Goal: Complete application form: Complete application form

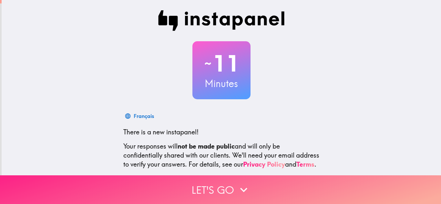
click at [226, 186] on button "Let's go" at bounding box center [220, 189] width 441 height 29
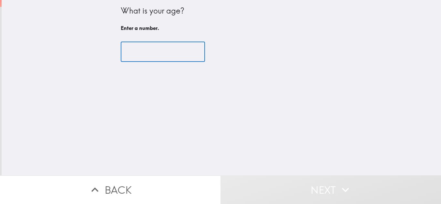
click at [154, 50] on input "number" at bounding box center [163, 52] width 84 height 20
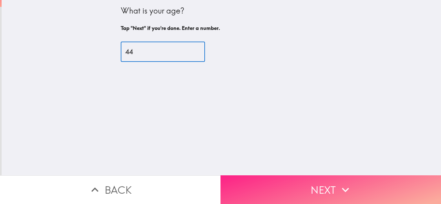
type input "44"
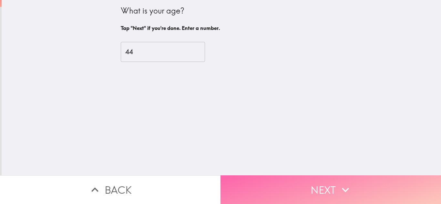
click at [304, 180] on button "Next" at bounding box center [330, 189] width 220 height 29
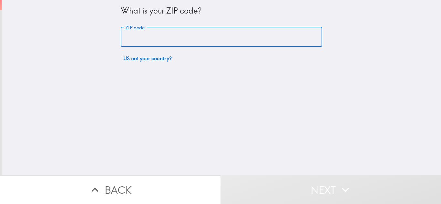
click at [153, 42] on input "ZIP code" at bounding box center [221, 37] width 201 height 20
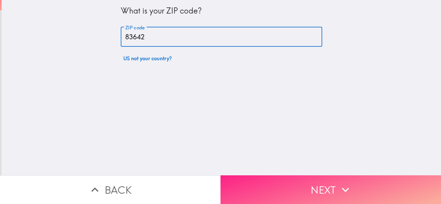
type input "83642"
click at [322, 191] on button "Next" at bounding box center [330, 189] width 220 height 29
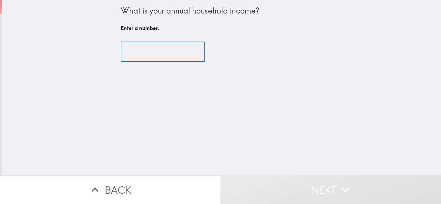
click at [162, 51] on input "number" at bounding box center [163, 52] width 84 height 20
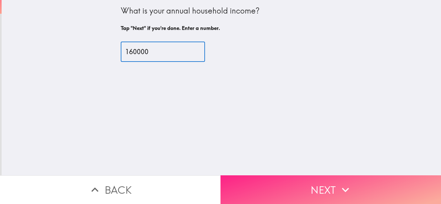
type input "160000"
click at [311, 181] on button "Next" at bounding box center [330, 189] width 220 height 29
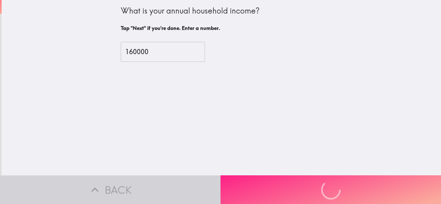
click at [311, 181] on div "Back Next" at bounding box center [220, 189] width 441 height 29
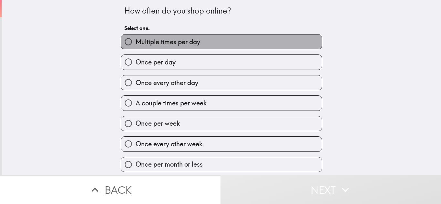
click at [147, 43] on span "Multiple times per day" at bounding box center [167, 41] width 65 height 9
click at [135, 43] on input "Multiple times per day" at bounding box center [128, 42] width 15 height 15
radio input "true"
click at [147, 43] on span "Multiple times per day" at bounding box center [167, 41] width 65 height 9
click at [135, 43] on input "Multiple times per day" at bounding box center [128, 42] width 15 height 15
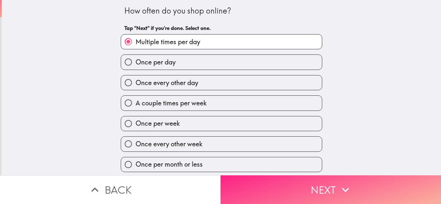
click at [300, 183] on button "Next" at bounding box center [330, 189] width 220 height 29
click at [300, 183] on div "Back Next" at bounding box center [220, 189] width 441 height 29
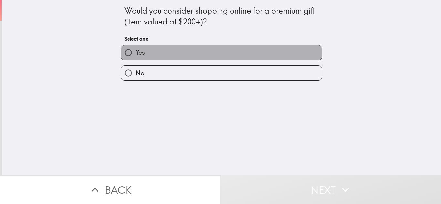
click at [165, 50] on label "Yes" at bounding box center [221, 52] width 201 height 15
click at [135, 50] on input "Yes" at bounding box center [128, 52] width 15 height 15
radio input "true"
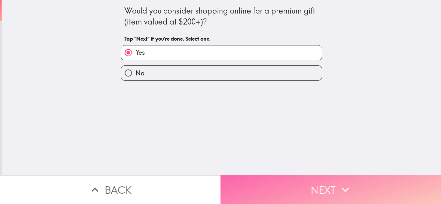
click at [287, 177] on button "Next" at bounding box center [330, 189] width 220 height 29
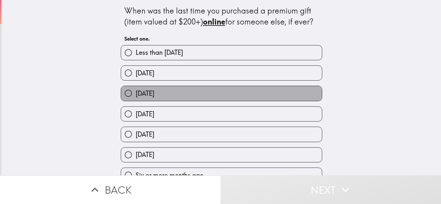
click at [144, 94] on span "[DATE]" at bounding box center [144, 93] width 19 height 9
click at [135, 94] on input "[DATE]" at bounding box center [128, 93] width 15 height 15
radio input "true"
click at [144, 94] on span "[DATE]" at bounding box center [144, 93] width 19 height 9
click at [135, 94] on input "[DATE]" at bounding box center [128, 93] width 15 height 15
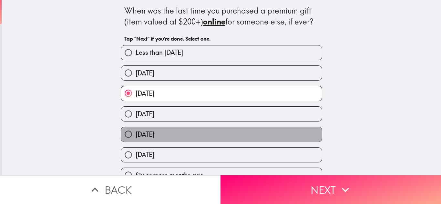
click at [154, 132] on span "[DATE]" at bounding box center [144, 134] width 19 height 9
click at [135, 132] on input "[DATE]" at bounding box center [128, 134] width 15 height 15
radio input "true"
click at [154, 132] on span "[DATE]" at bounding box center [144, 134] width 19 height 9
click at [135, 132] on input "[DATE]" at bounding box center [128, 134] width 15 height 15
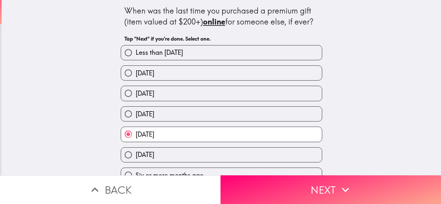
scroll to position [33, 0]
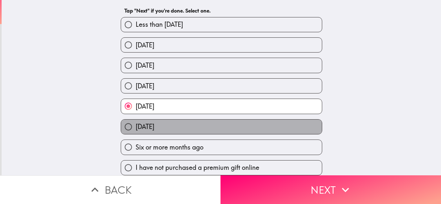
click at [152, 125] on span "[DATE]" at bounding box center [144, 126] width 19 height 9
click at [135, 125] on input "[DATE]" at bounding box center [128, 127] width 15 height 15
radio input "true"
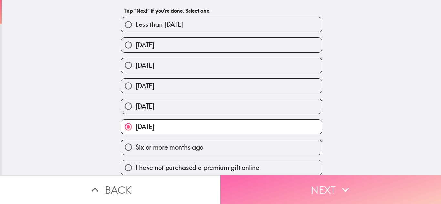
click at [338, 186] on icon "button" at bounding box center [345, 190] width 14 height 14
